Goal: Complete application form: Complete application form

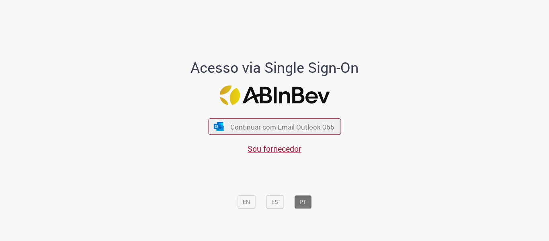
click at [294, 118] on div "Continuar com Email Outlook 365 Sou fornecedor" at bounding box center [274, 132] width 133 height 45
click at [291, 125] on span "Continuar com Email Outlook 365" at bounding box center [282, 126] width 106 height 9
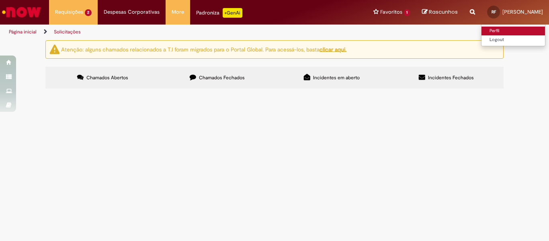
click at [481, 28] on link "Perfil" at bounding box center [512, 31] width 63 height 9
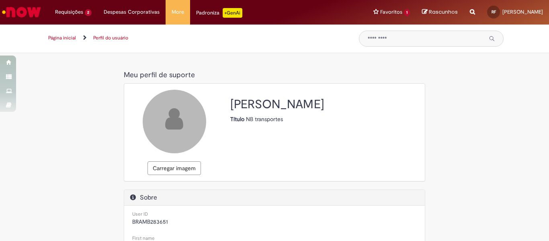
click at [22, 12] on img "Ir para a Homepage" at bounding box center [21, 12] width 41 height 16
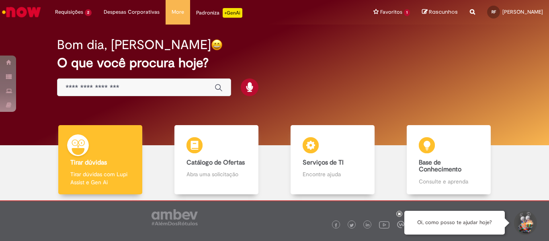
click at [20, 10] on img "Ir para a Homepage" at bounding box center [21, 12] width 41 height 16
click at [172, 11] on li "More Gestão de acessos Solicitar Compra Colabora" at bounding box center [178, 12] width 25 height 24
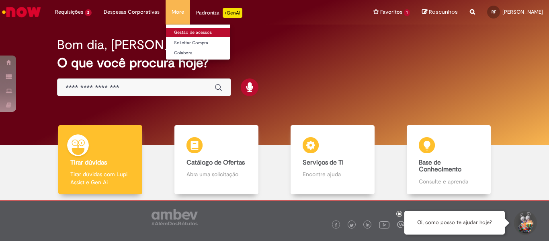
click at [174, 31] on link "Gestão de acessos" at bounding box center [210, 32] width 88 height 9
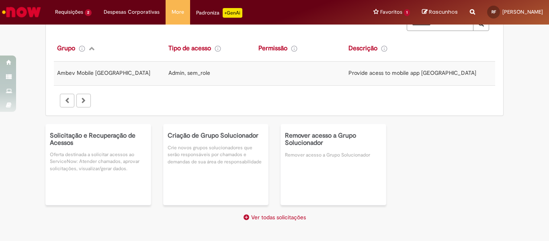
scroll to position [40, 0]
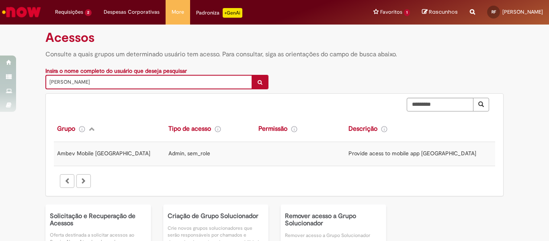
click at [82, 151] on span "Ambev Mobile Brasil" at bounding box center [103, 152] width 93 height 7
click at [188, 152] on span "Admin, sem_role" at bounding box center [189, 152] width 42 height 7
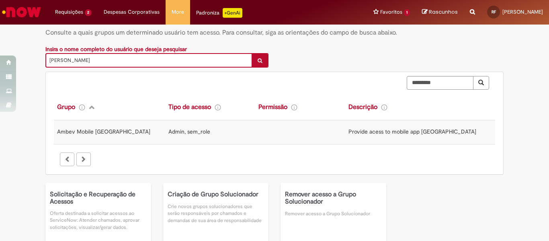
scroll to position [80, 0]
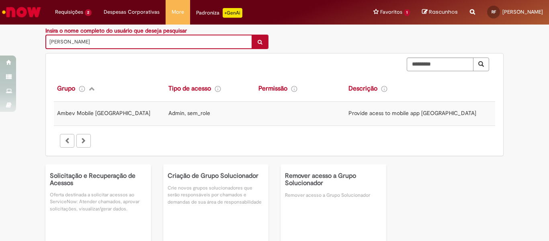
click at [76, 138] on div at bounding box center [83, 141] width 14 height 14
click at [80, 141] on div at bounding box center [83, 141] width 14 height 14
click at [297, 91] on icon at bounding box center [294, 89] width 6 height 6
click at [387, 90] on icon at bounding box center [384, 89] width 6 height 6
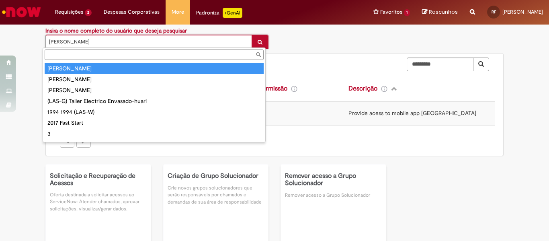
scroll to position [6, 0]
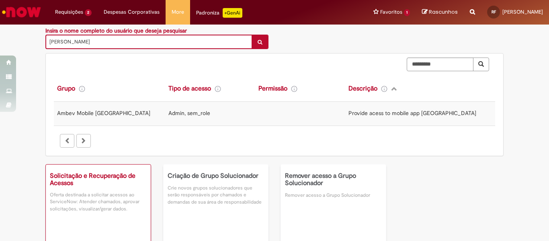
click at [72, 186] on h5 "Solicitação e Recuperação de Acessos" at bounding box center [98, 179] width 97 height 14
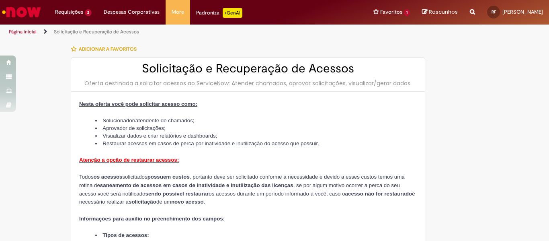
type input "**********"
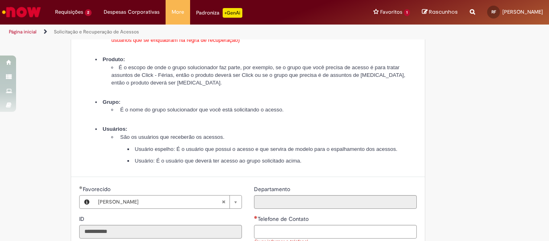
scroll to position [201, 0]
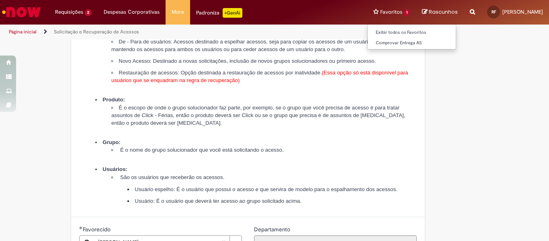
click at [367, 10] on li "Favoritos 1 Exibir todos os Favoritos Comprovar Entrega AS" at bounding box center [391, 12] width 49 height 24
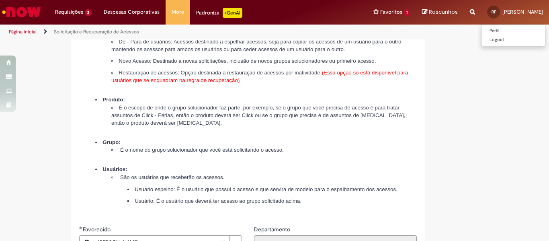
click at [502, 13] on span "[PERSON_NAME]" at bounding box center [522, 11] width 41 height 7
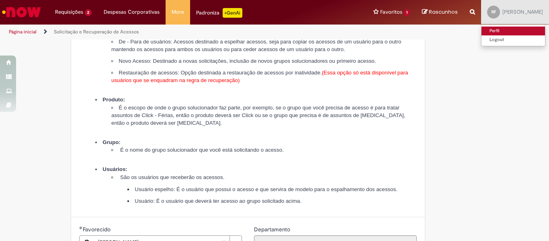
click at [481, 30] on link "Perfil" at bounding box center [512, 31] width 63 height 9
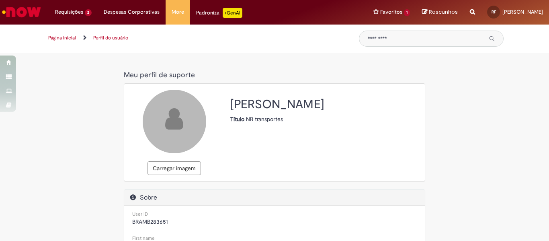
select select "**********"
click at [230, 15] on p "+GenAi" at bounding box center [233, 13] width 20 height 10
